Goal: Entertainment & Leisure: Consume media (video, audio)

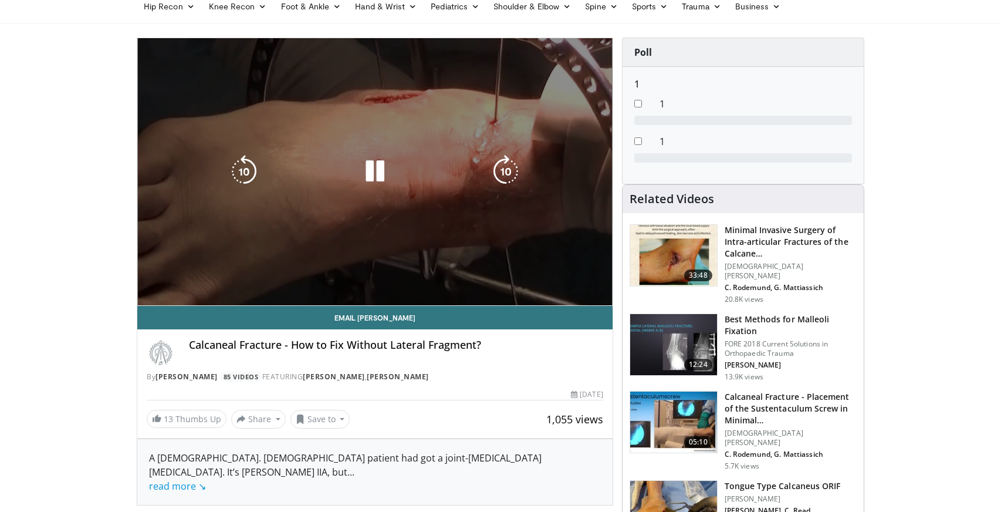
scroll to position [82, 0]
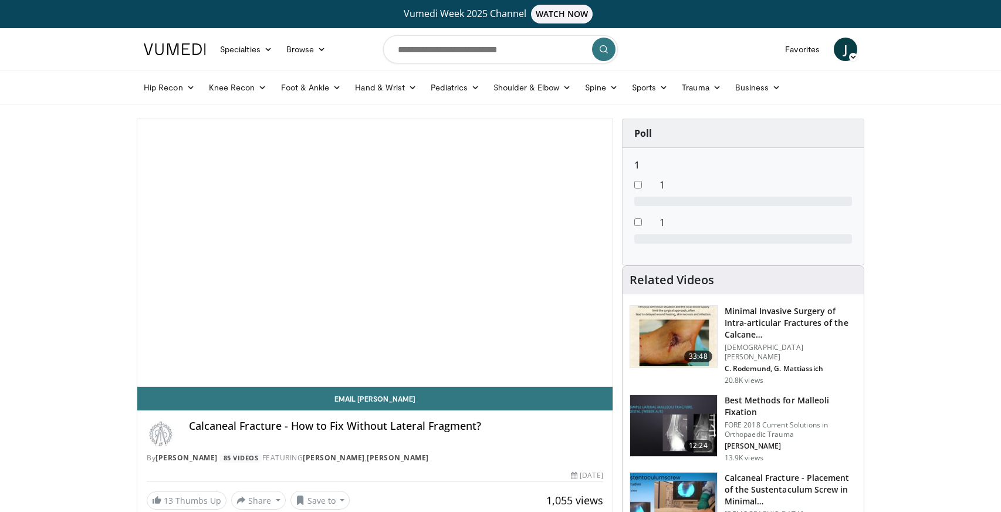
scroll to position [28, 0]
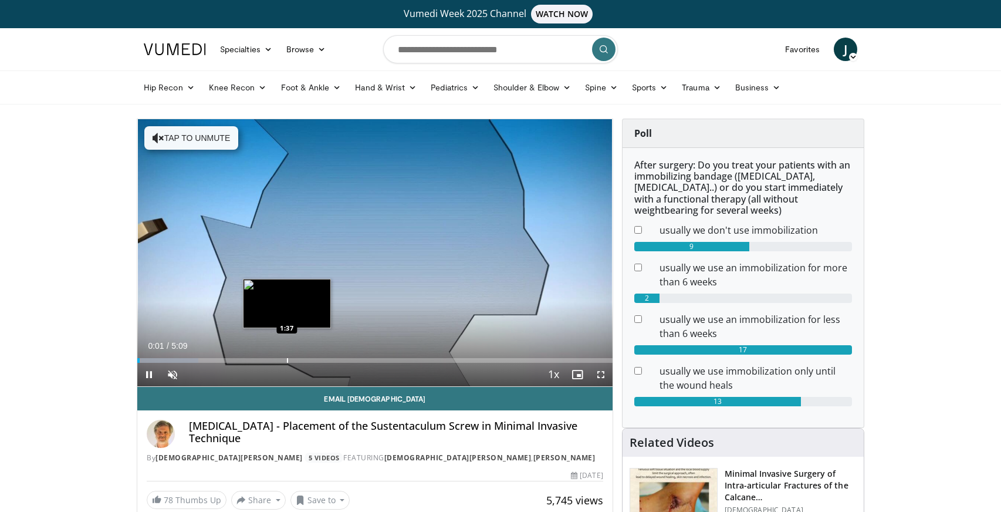
click at [287, 360] on div "Progress Bar" at bounding box center [287, 360] width 1 height 5
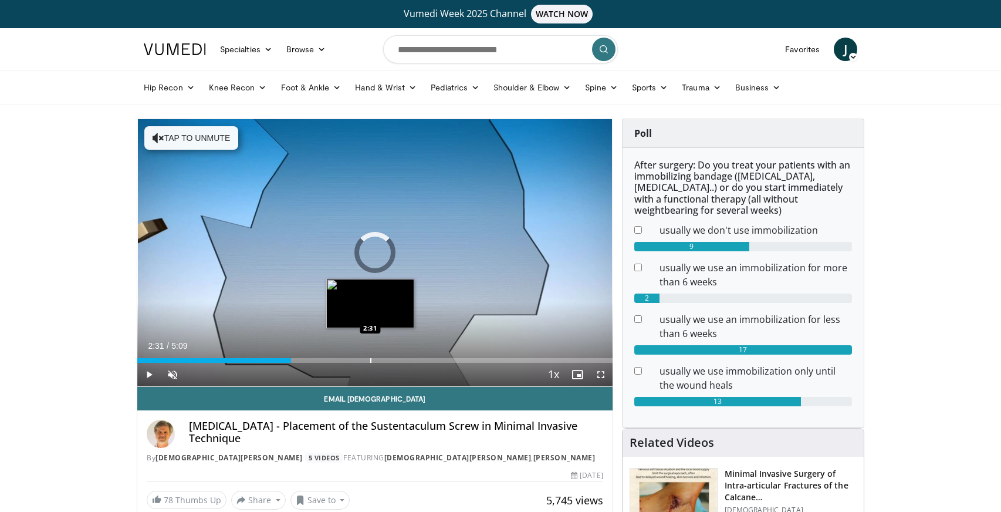
click at [370, 362] on div "Progress Bar" at bounding box center [370, 360] width 1 height 5
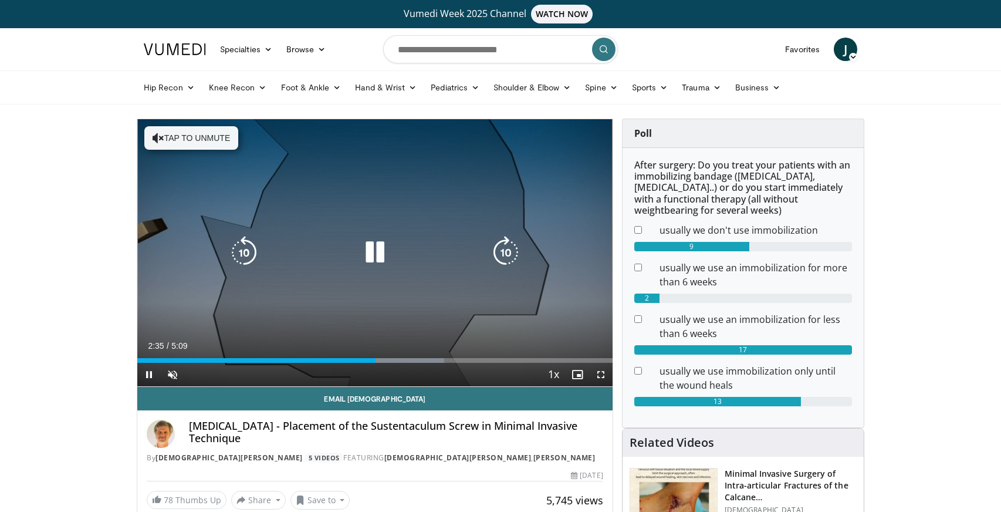
click at [190, 143] on button "Tap to unmute" at bounding box center [191, 137] width 94 height 23
